Goal: Task Accomplishment & Management: Manage account settings

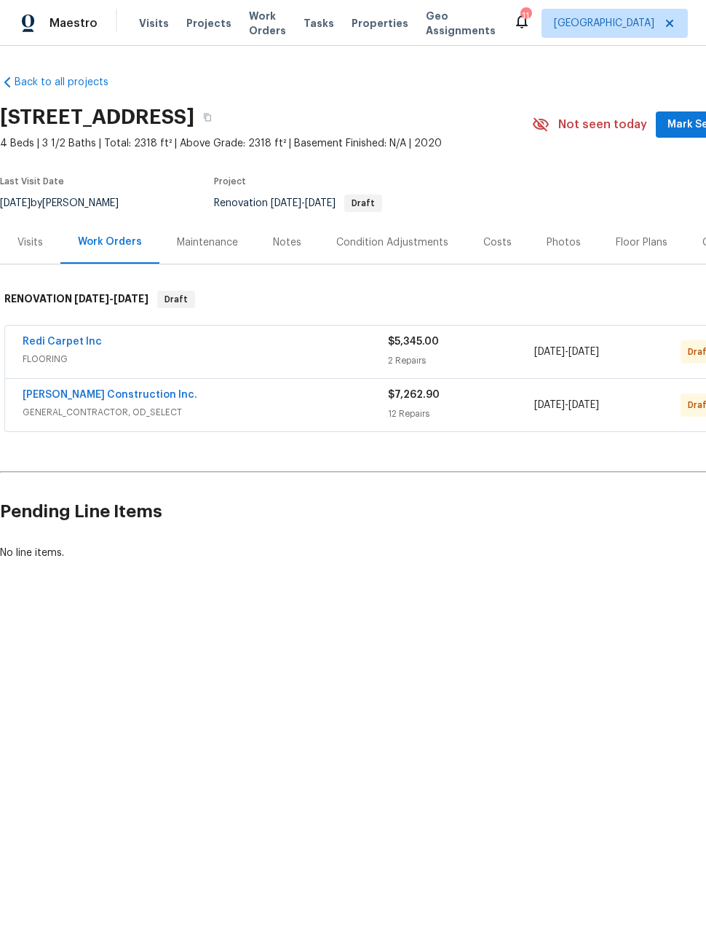
click at [276, 247] on div "Notes" at bounding box center [287, 242] width 28 height 15
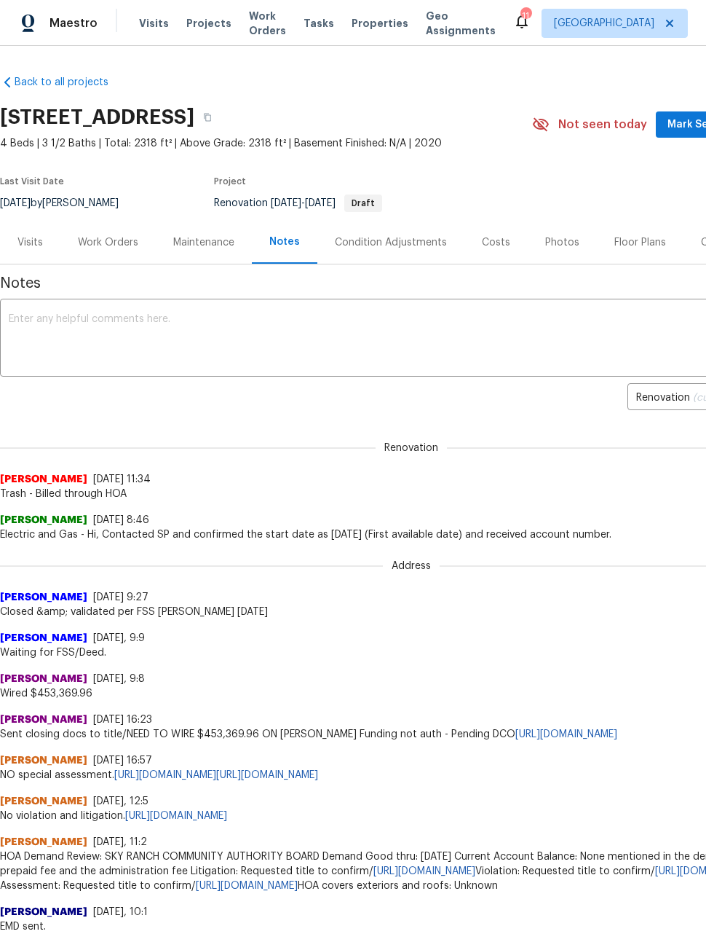
click at [589, 347] on textarea at bounding box center [412, 339] width 806 height 51
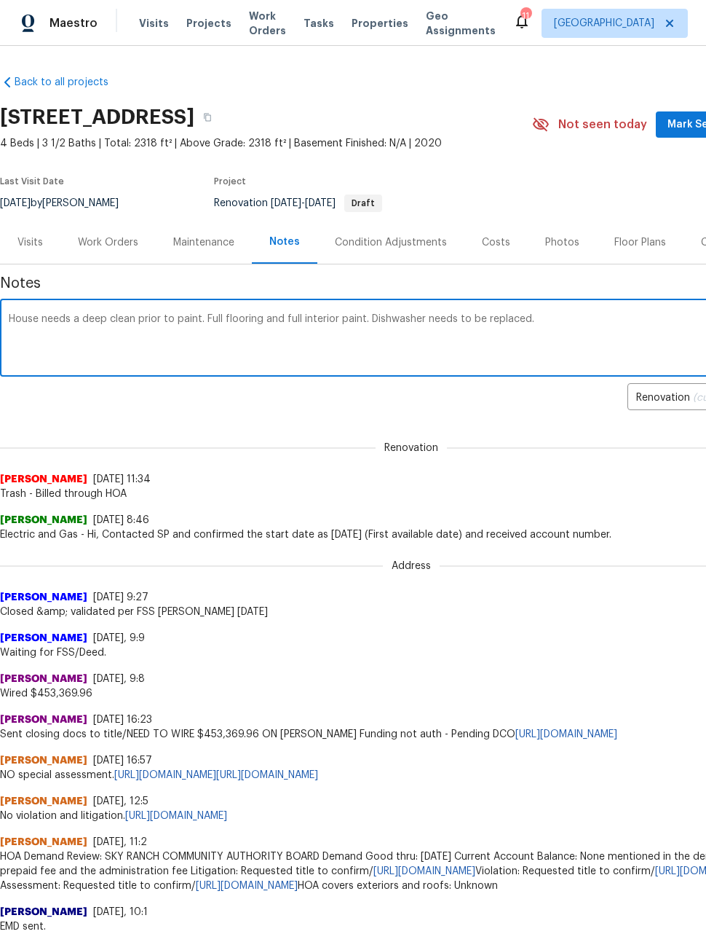
click at [30, 314] on textarea "House needs a deep clean prior to paint. Full flooring and full interior paint.…" at bounding box center [412, 339] width 806 height 51
click at [25, 323] on textarea "House needs a deep clean prior to paint. Full flooring and full interior paint.…" at bounding box center [412, 339] width 806 height 51
click at [414, 318] on textarea "Sellers left the house in poor condition. House needs a deep clean prior to pai…" at bounding box center [412, 339] width 806 height 51
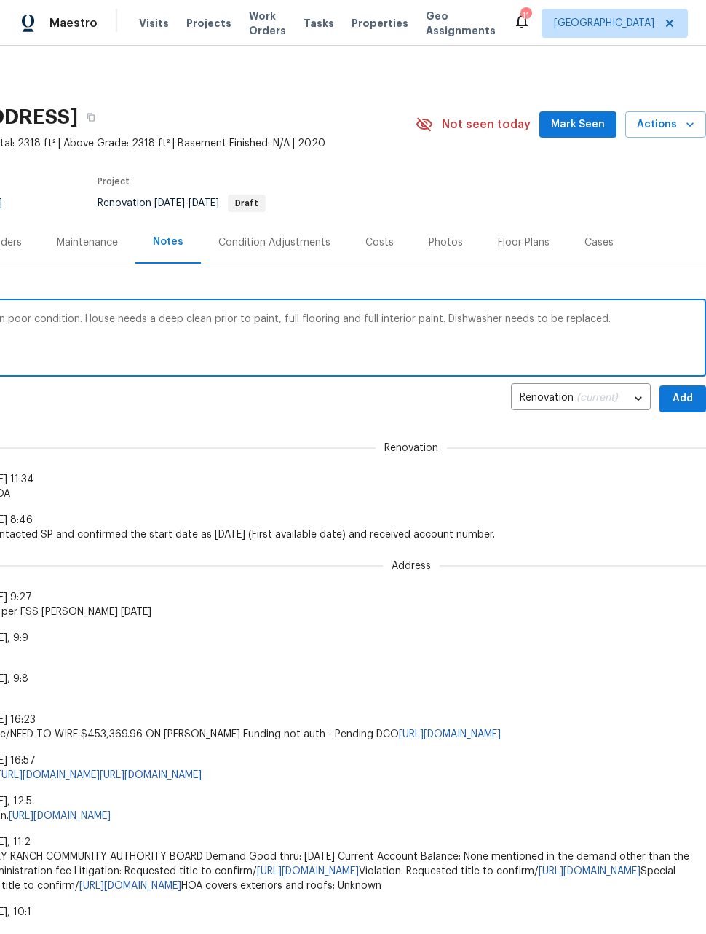
scroll to position [0, 117]
type textarea "Sellers left the house in poor condition. House needs a deep clean prior to pai…"
click at [687, 398] on span "Add" at bounding box center [683, 399] width 23 height 18
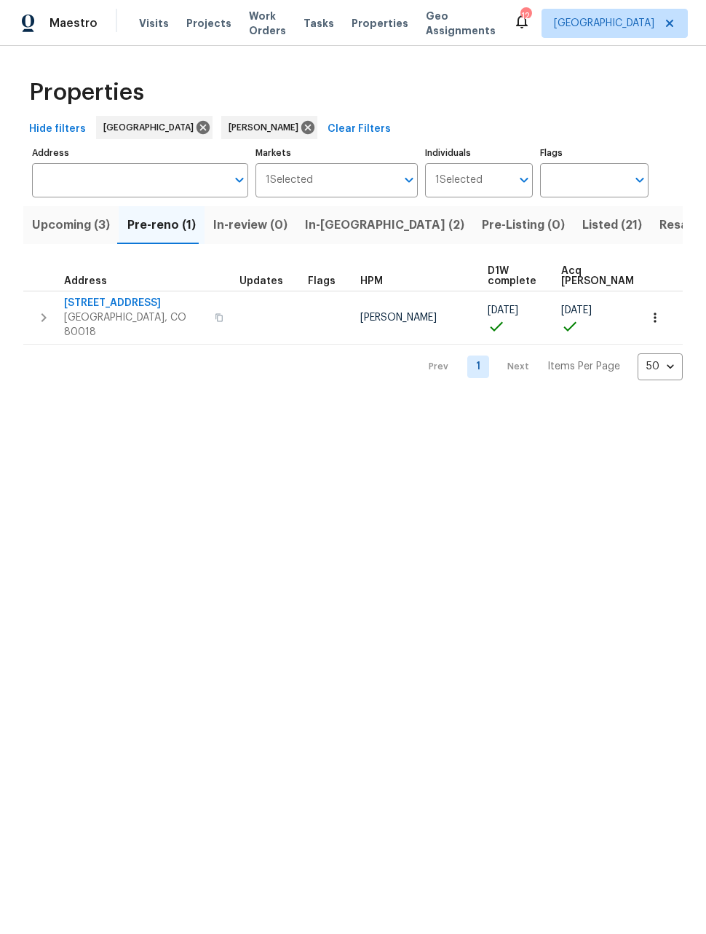
click at [101, 302] on span "27895 E 7th Pl" at bounding box center [135, 303] width 142 height 15
click at [664, 315] on button "button" at bounding box center [655, 318] width 32 height 32
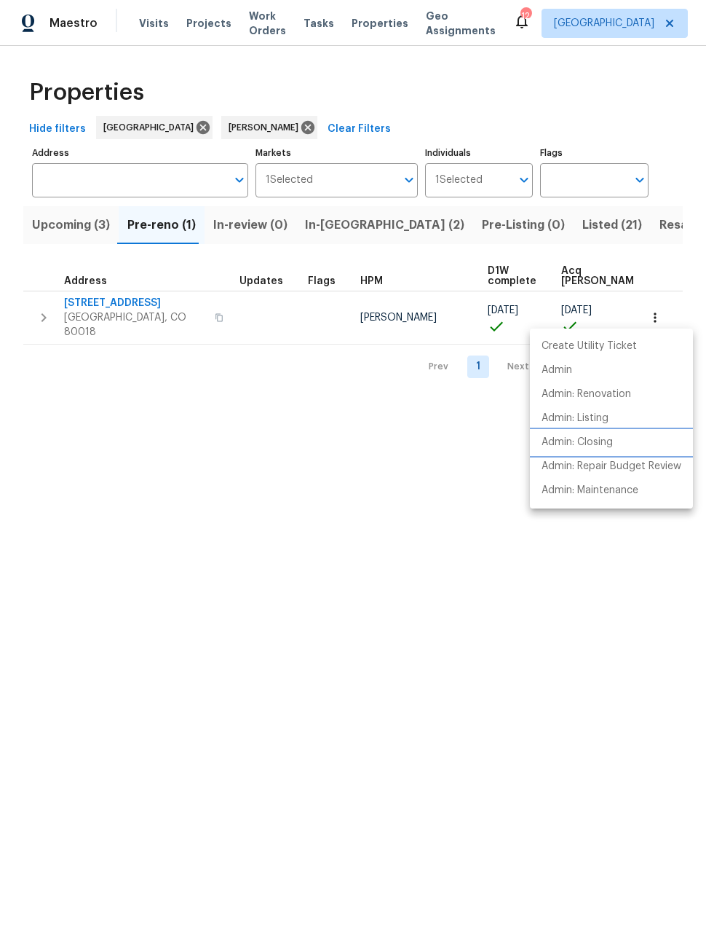
click at [595, 441] on p "Admin: Closing" at bounding box center [577, 442] width 71 height 15
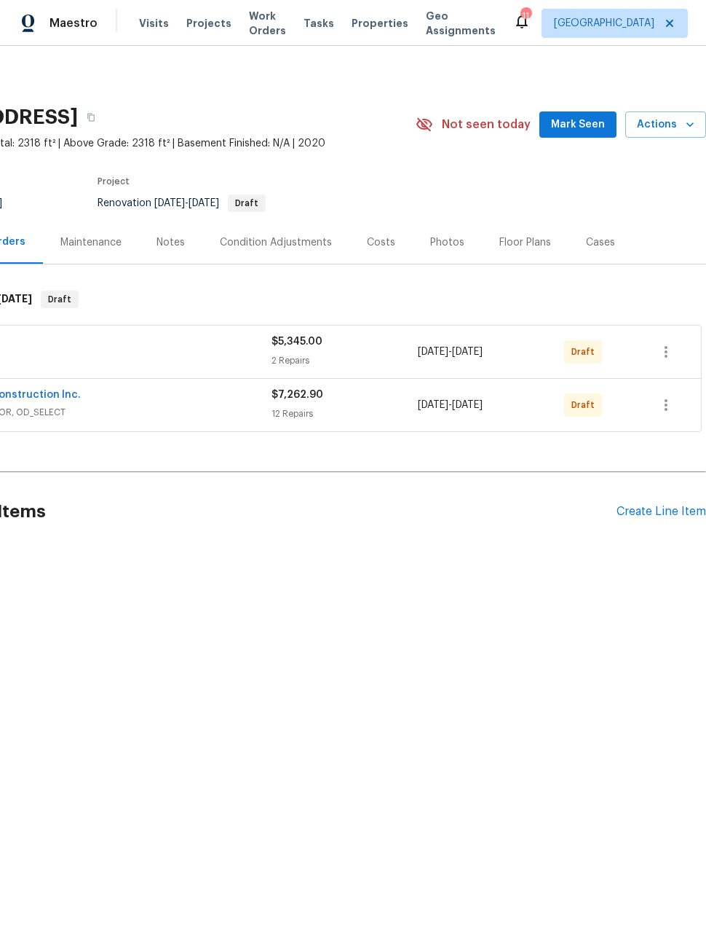
scroll to position [0, 117]
click at [661, 407] on icon "button" at bounding box center [666, 404] width 17 height 17
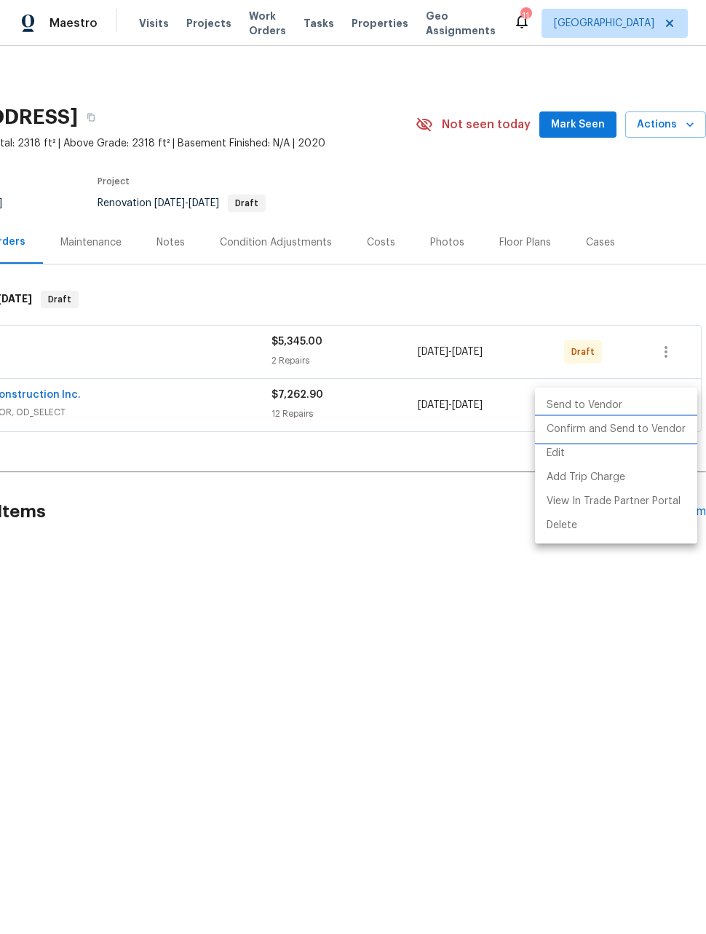
click at [623, 425] on li "Confirm and Send to Vendor" at bounding box center [616, 429] width 162 height 24
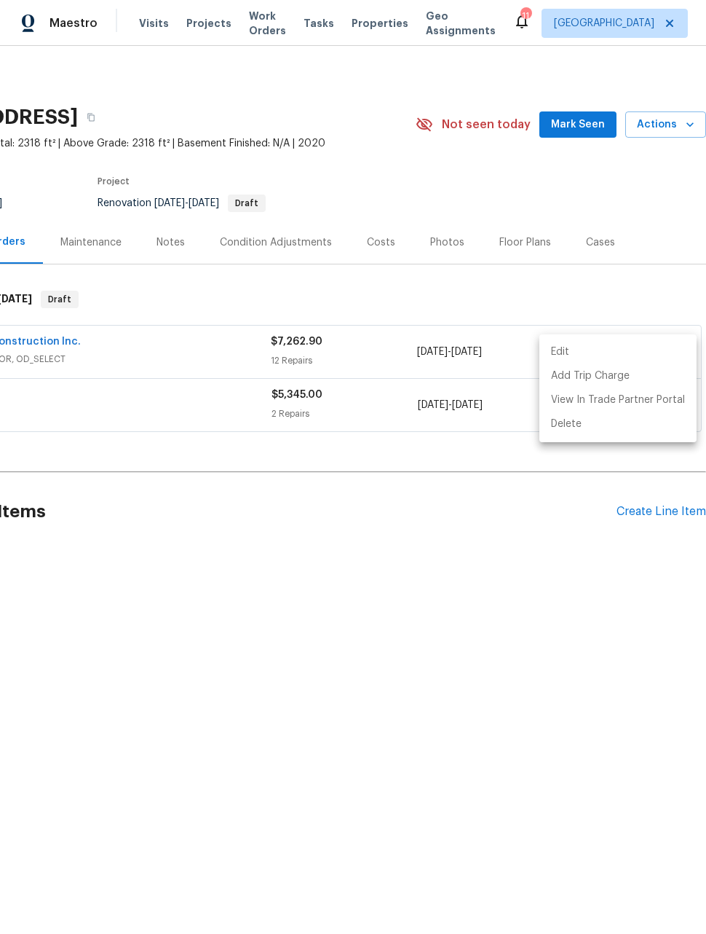
click at [505, 606] on div at bounding box center [353, 467] width 706 height 934
